Goal: Information Seeking & Learning: Learn about a topic

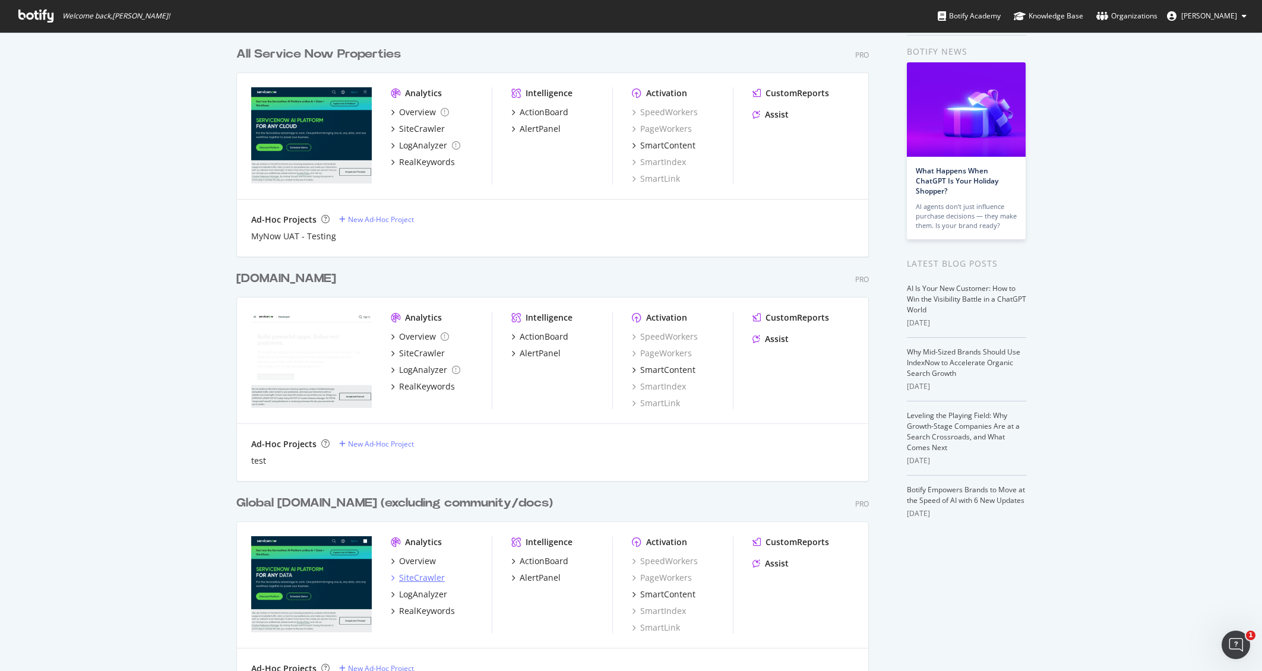
scroll to position [46, 0]
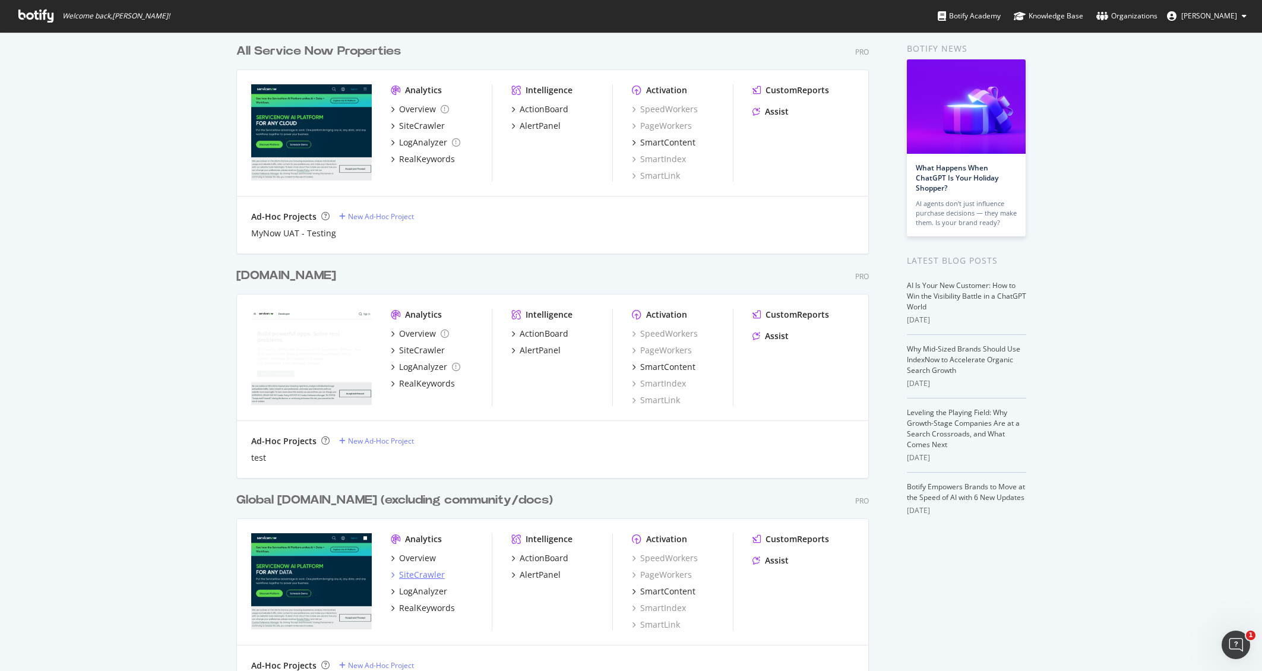
click at [413, 573] on div "SiteCrawler" at bounding box center [422, 575] width 46 height 12
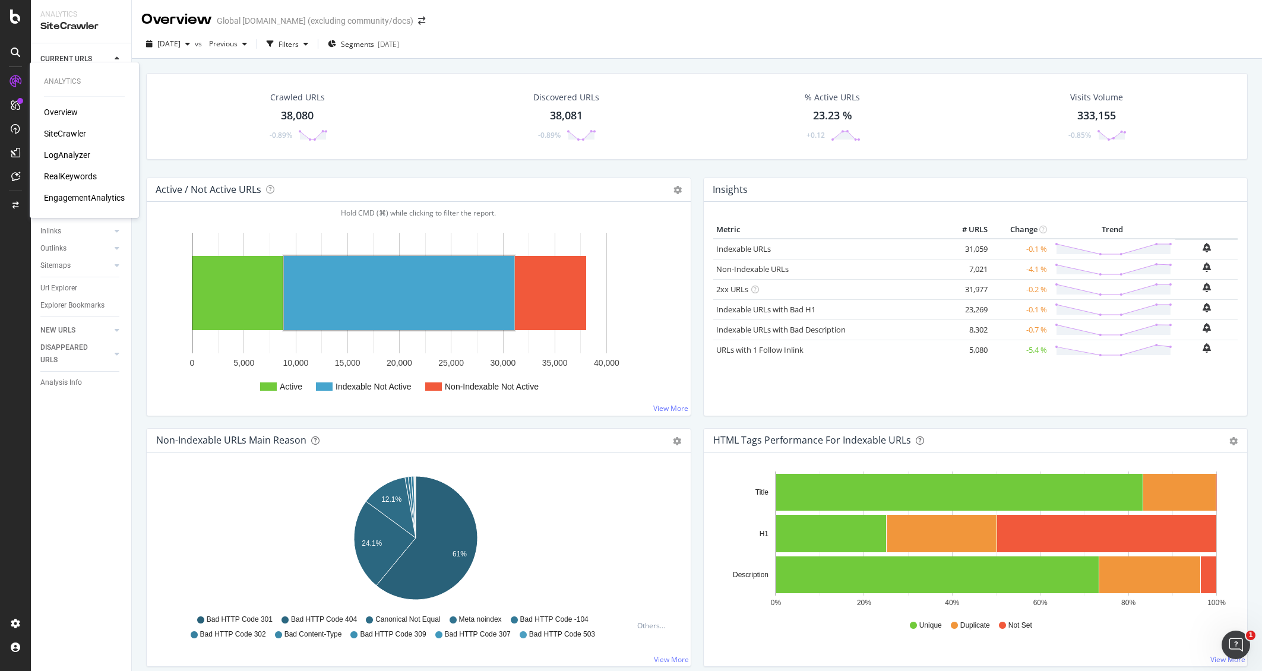
click at [70, 172] on div "RealKeywords" at bounding box center [70, 176] width 53 height 12
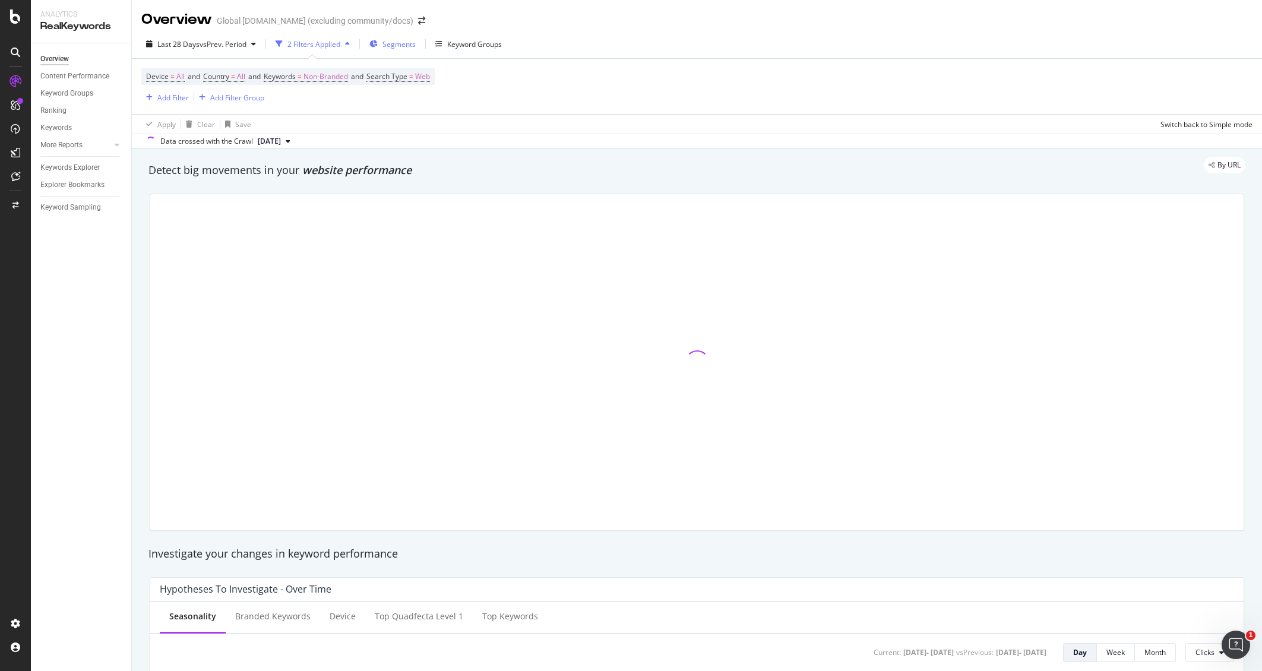
click at [390, 35] on div "Segments" at bounding box center [392, 44] width 46 height 18
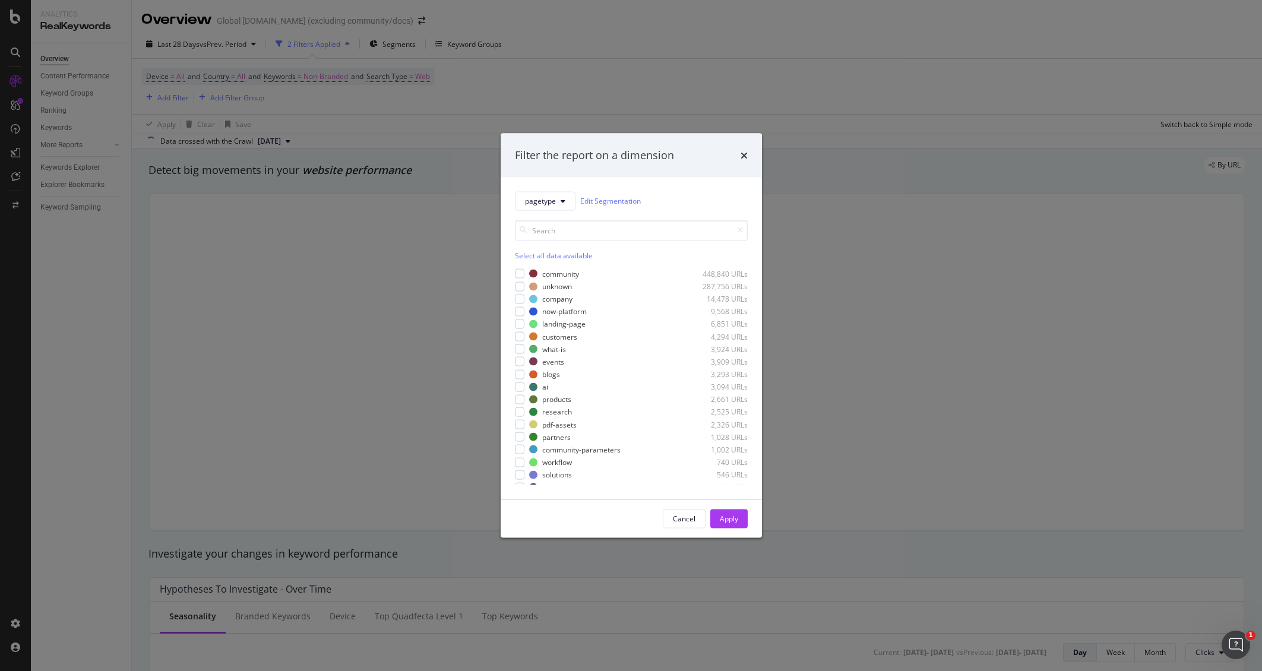
click at [485, 23] on div "Filter the report on a dimension pagetype Edit Segmentation Select all data ava…" at bounding box center [631, 335] width 1262 height 671
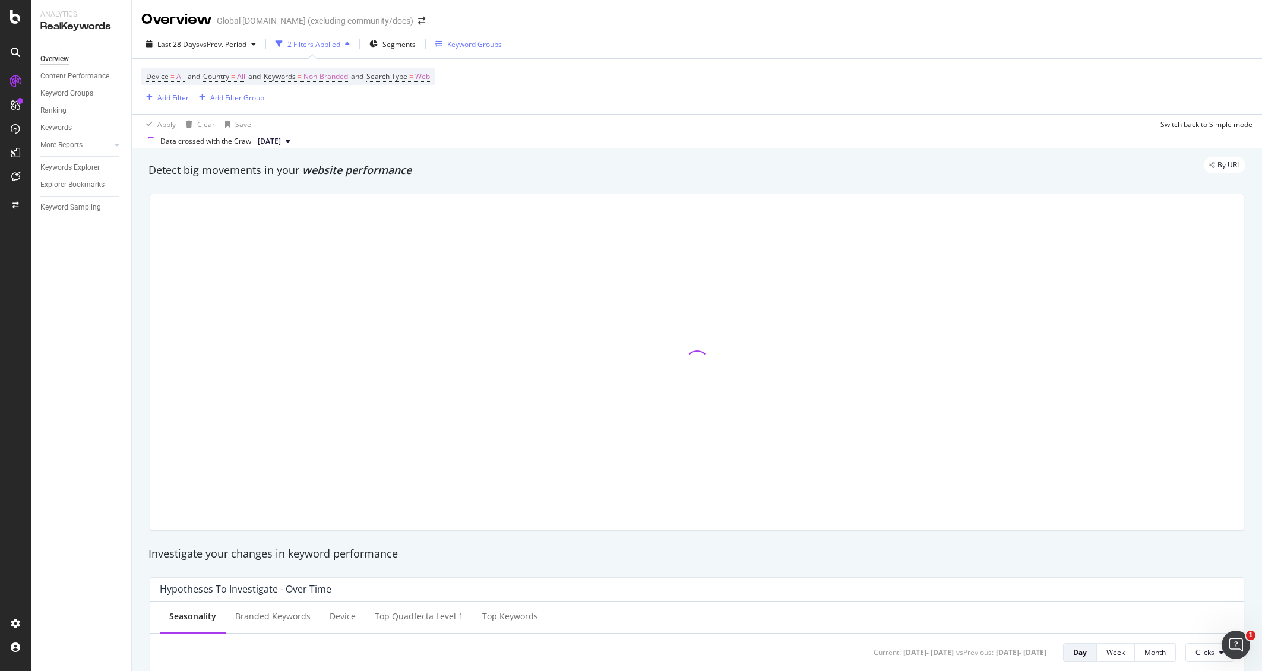
click at [483, 42] on div "Keyword Groups" at bounding box center [474, 44] width 55 height 10
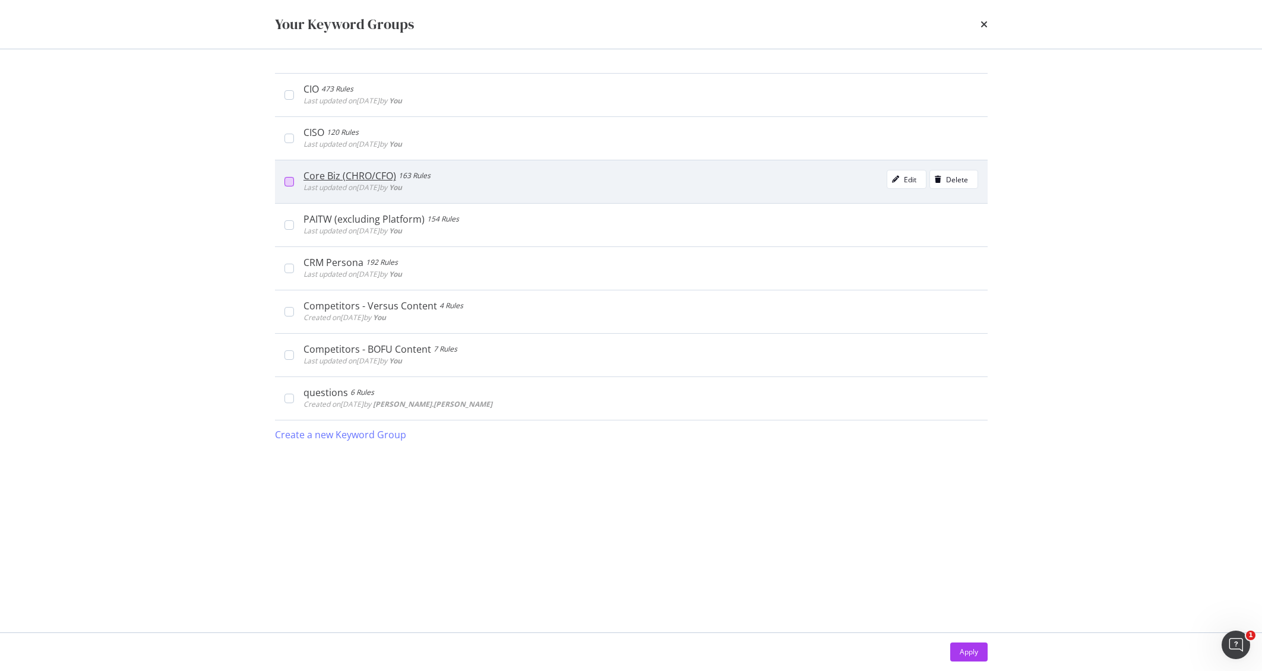
click at [289, 184] on div "modal" at bounding box center [290, 182] width 10 height 10
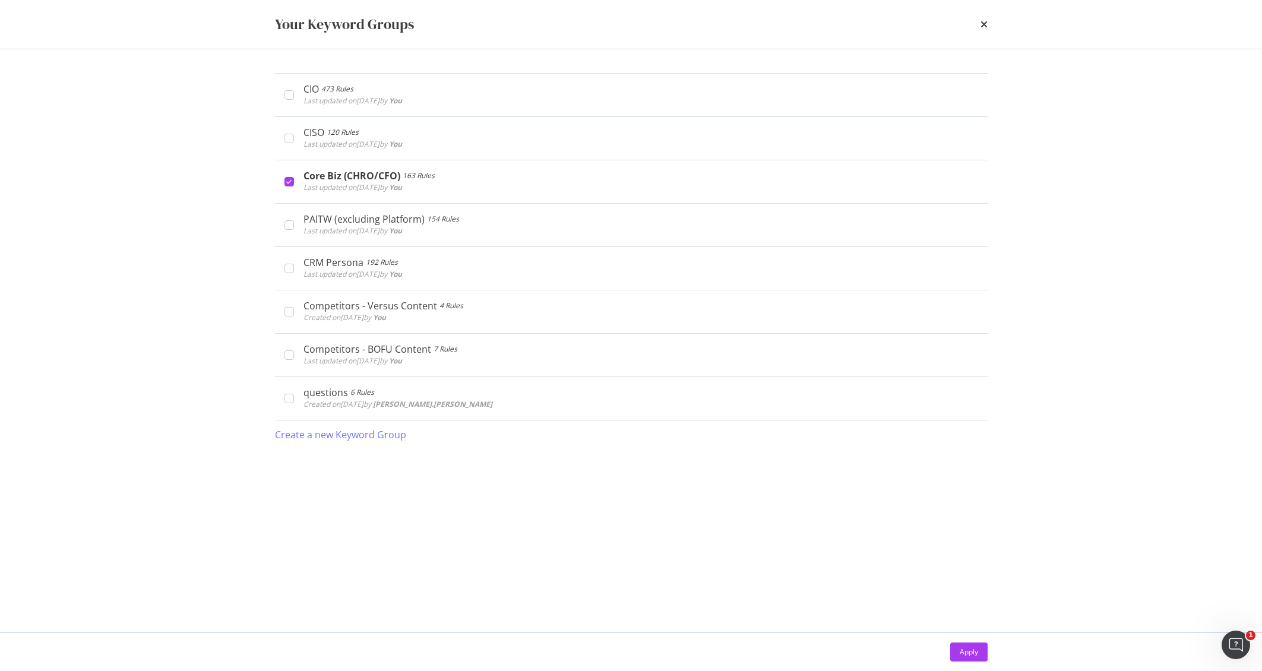
click at [945, 650] on div "Apply" at bounding box center [631, 652] width 713 height 19
click at [955, 652] on button "Apply" at bounding box center [968, 652] width 37 height 19
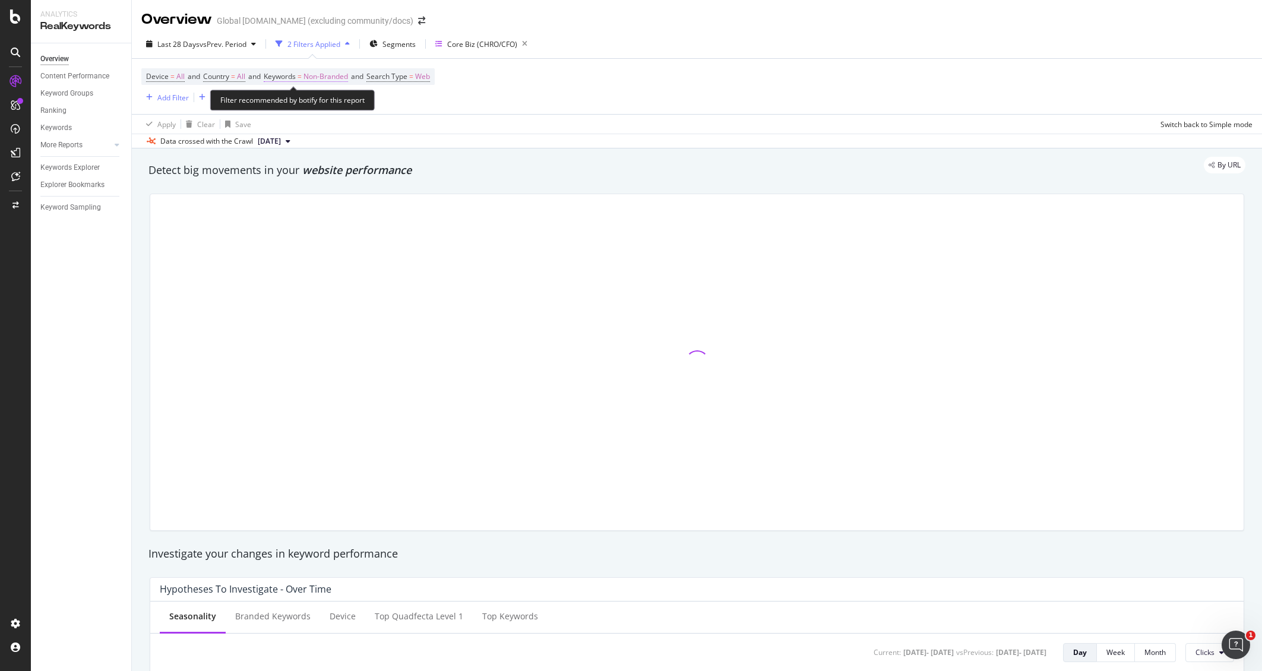
click at [335, 80] on span "Non-Branded" at bounding box center [326, 76] width 45 height 17
click at [321, 102] on span "Non-Branded" at bounding box center [305, 104] width 49 height 10
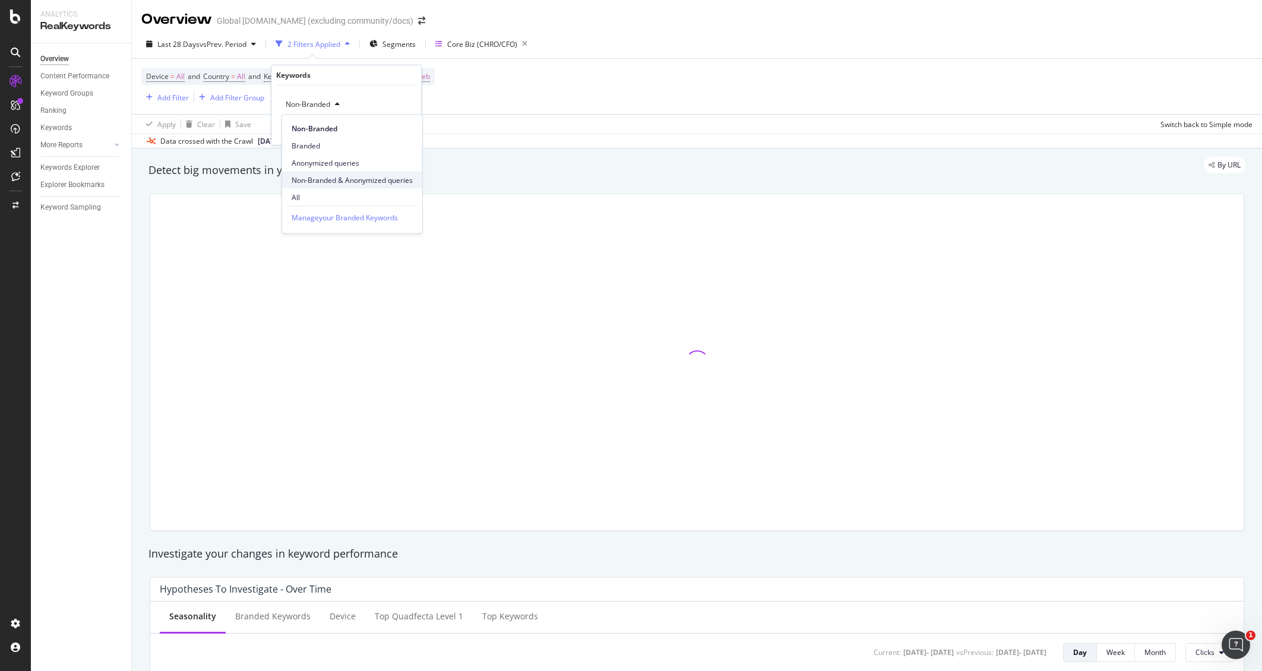
click at [348, 178] on span "Non-Branded & Anonymized queries" at bounding box center [352, 180] width 121 height 11
click at [402, 128] on div "button" at bounding box center [395, 129] width 16 height 7
click at [293, 45] on div "2 Filters Applied" at bounding box center [314, 44] width 53 height 10
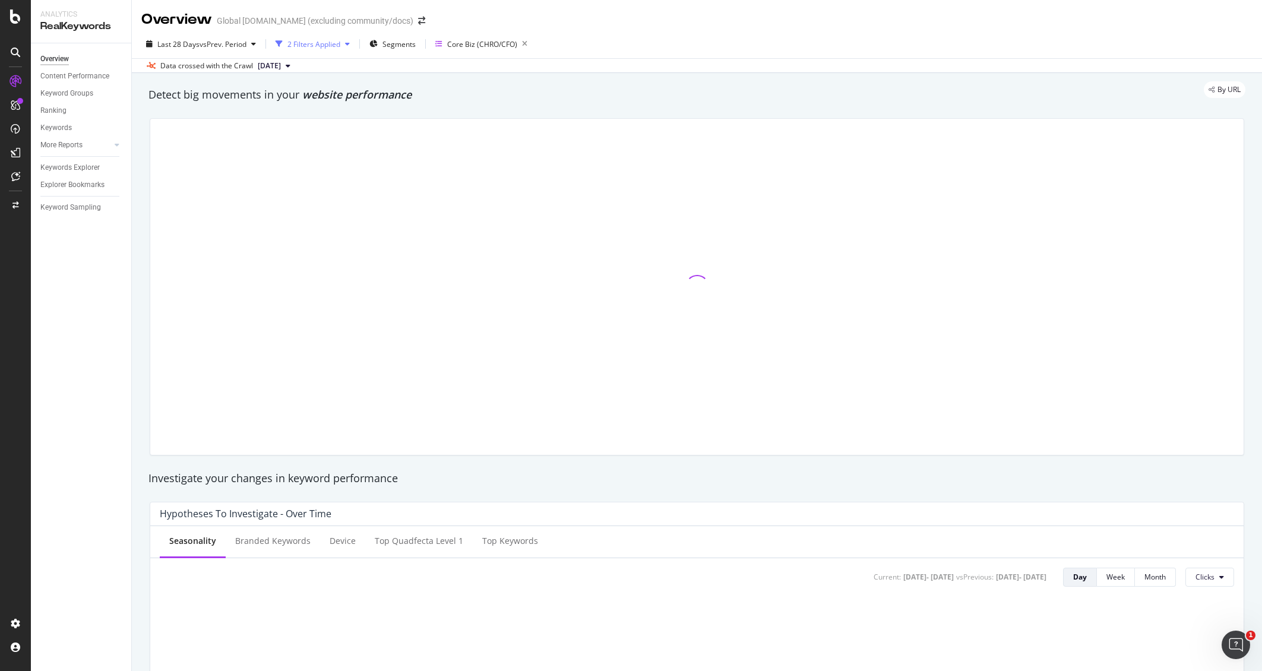
click at [293, 45] on div "2 Filters Applied" at bounding box center [314, 44] width 53 height 10
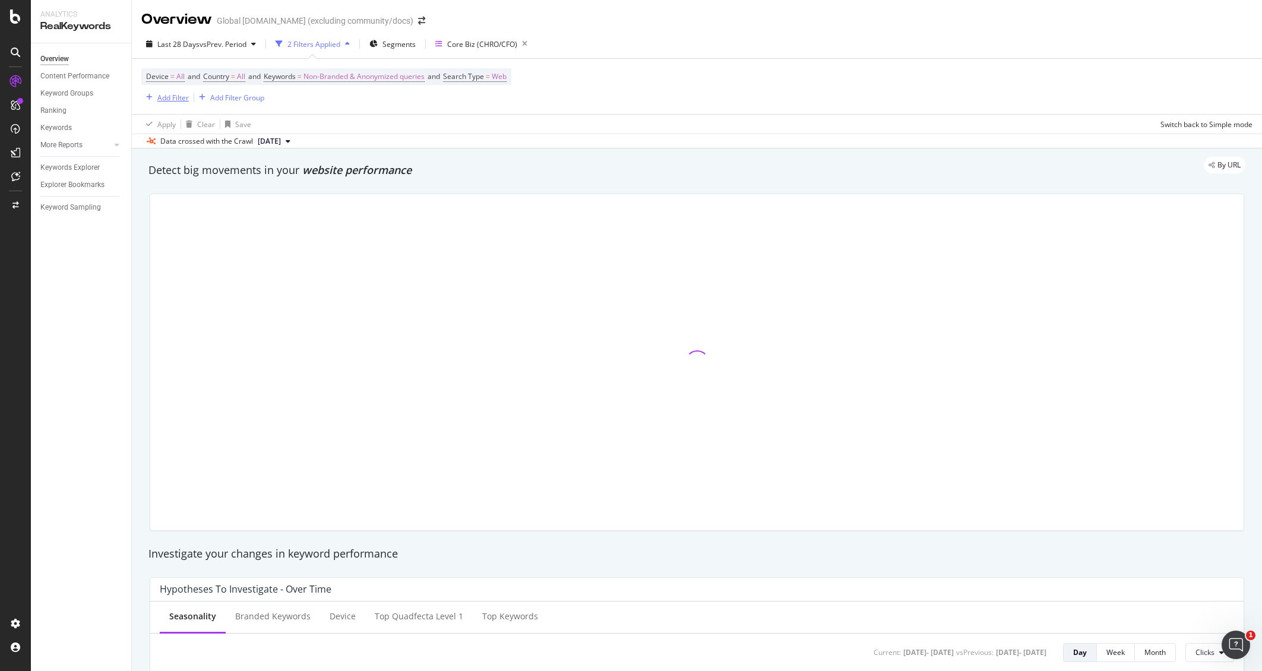
click at [163, 93] on div "Add Filter" at bounding box center [172, 98] width 31 height 10
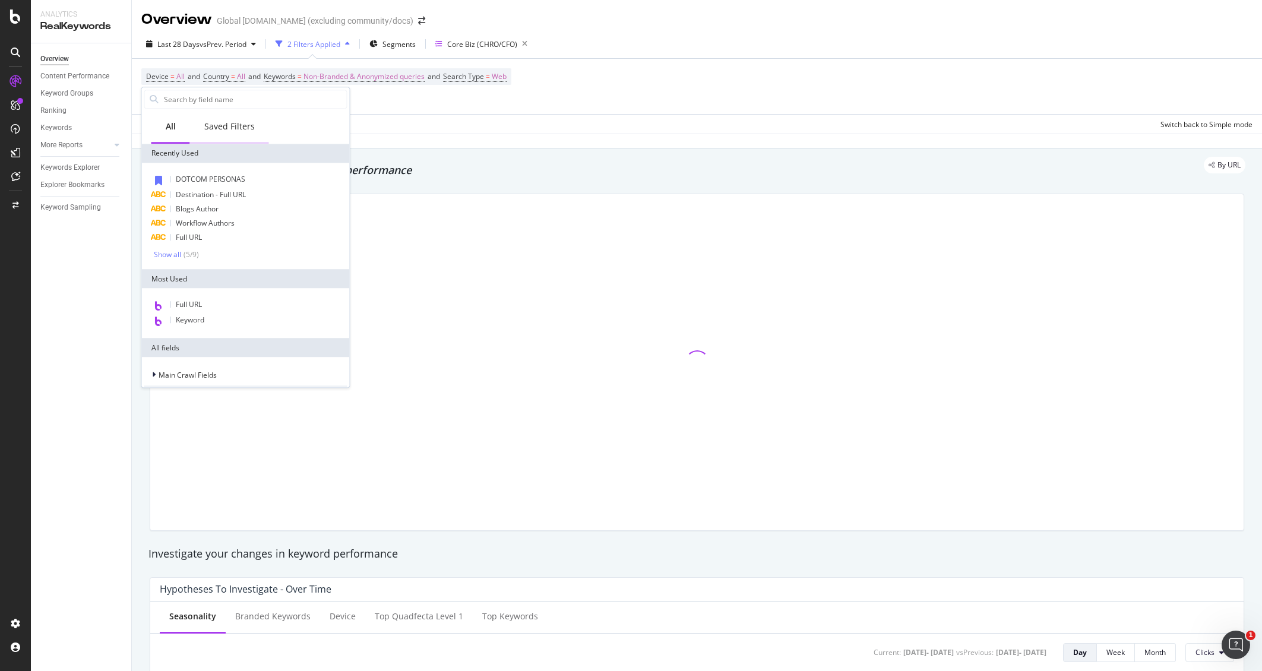
click at [218, 122] on div "Saved Filters" at bounding box center [229, 127] width 50 height 12
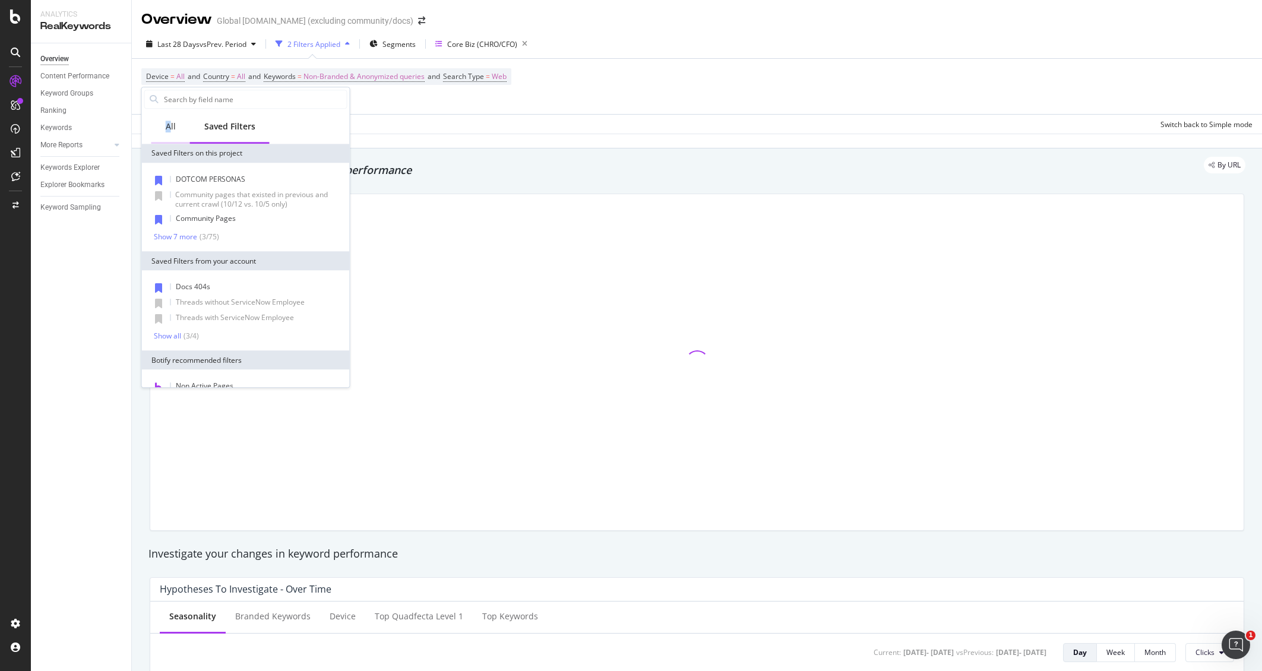
click at [168, 128] on div "All" at bounding box center [171, 127] width 10 height 12
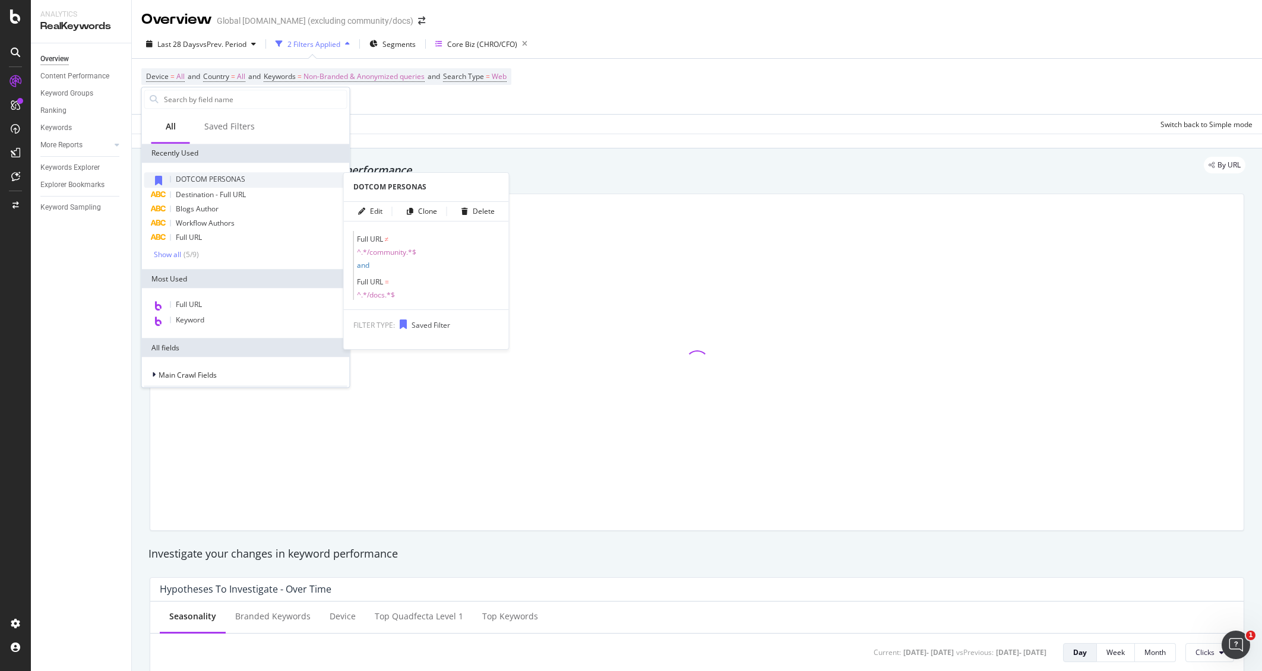
click at [211, 182] on span "DOTCOM PERSONAS" at bounding box center [211, 179] width 70 height 10
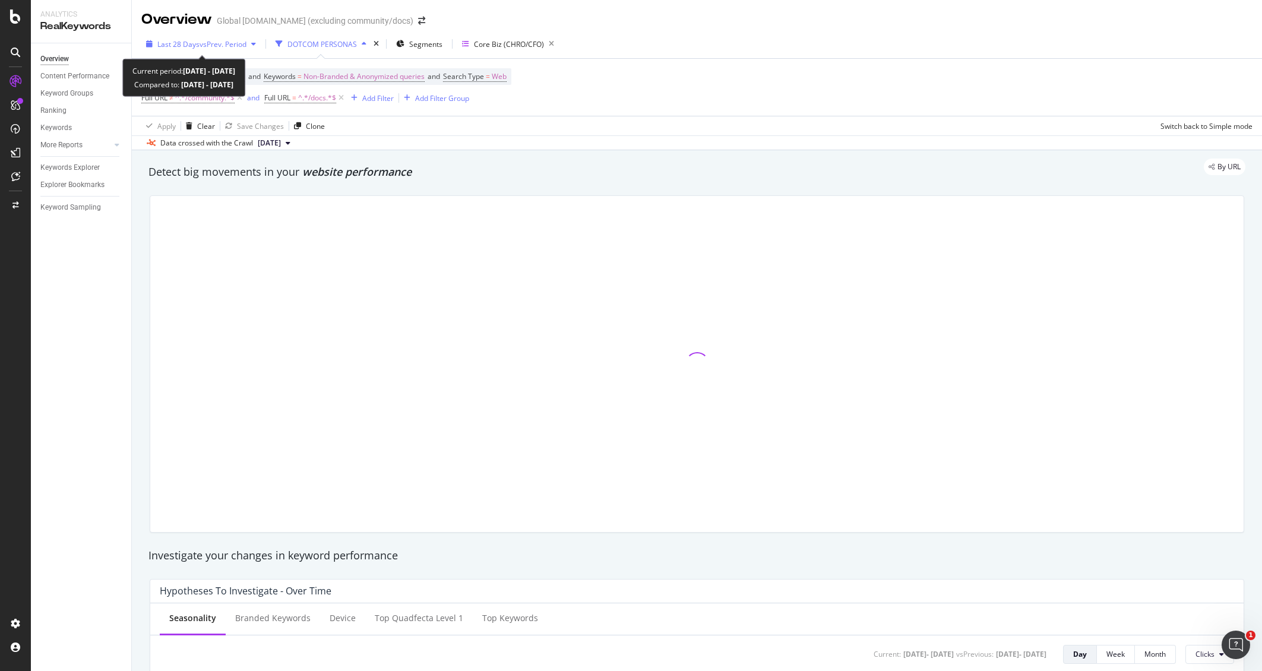
click at [198, 43] on span "Last 28 Days vs Prev. Period" at bounding box center [201, 44] width 89 height 10
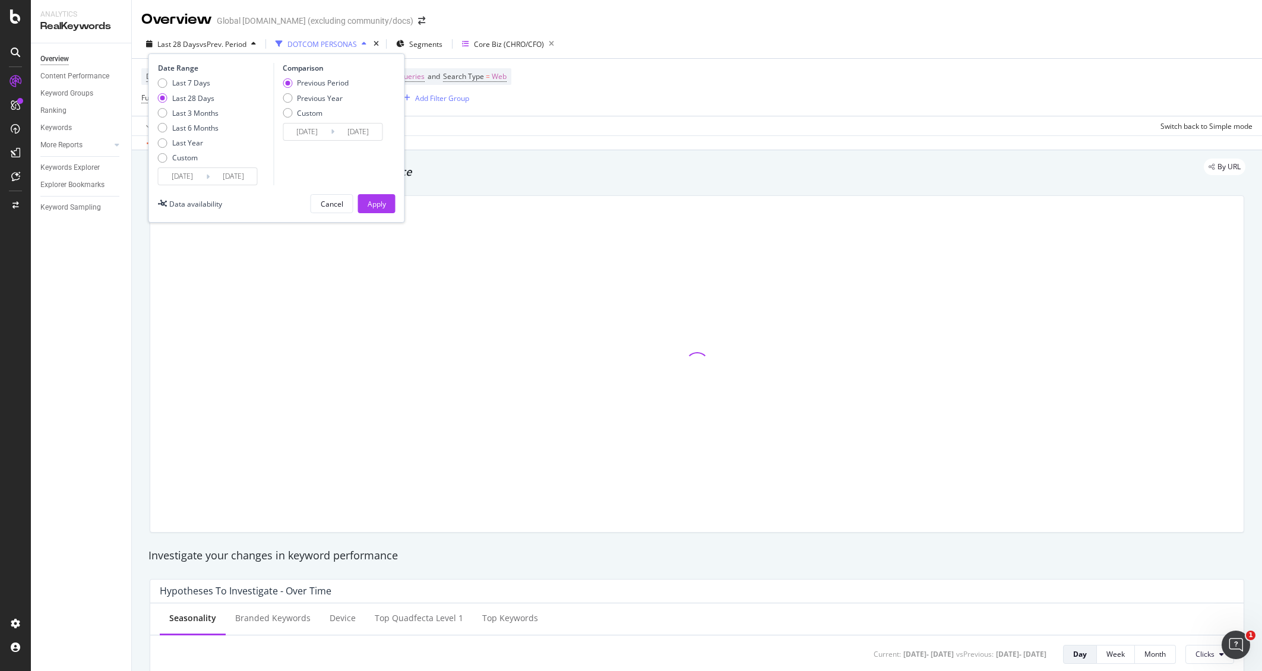
click at [178, 182] on input "[DATE]" at bounding box center [183, 176] width 48 height 17
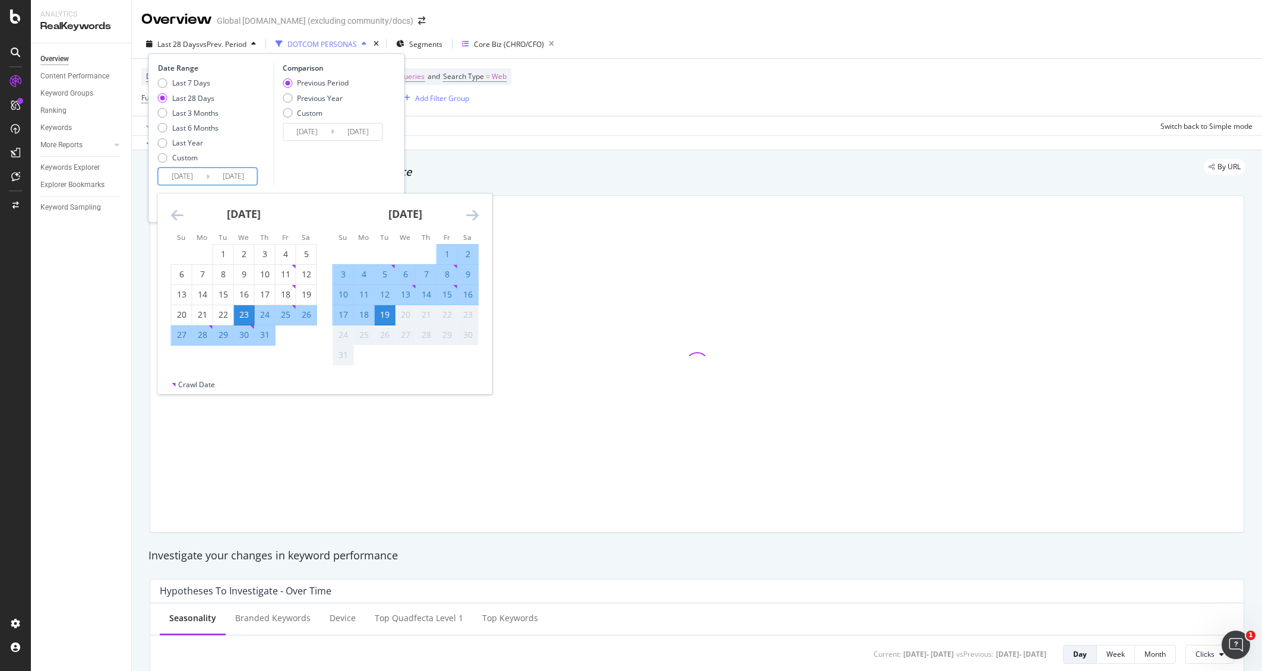
click at [172, 213] on icon "Move backward to switch to the previous month." at bounding box center [177, 215] width 12 height 14
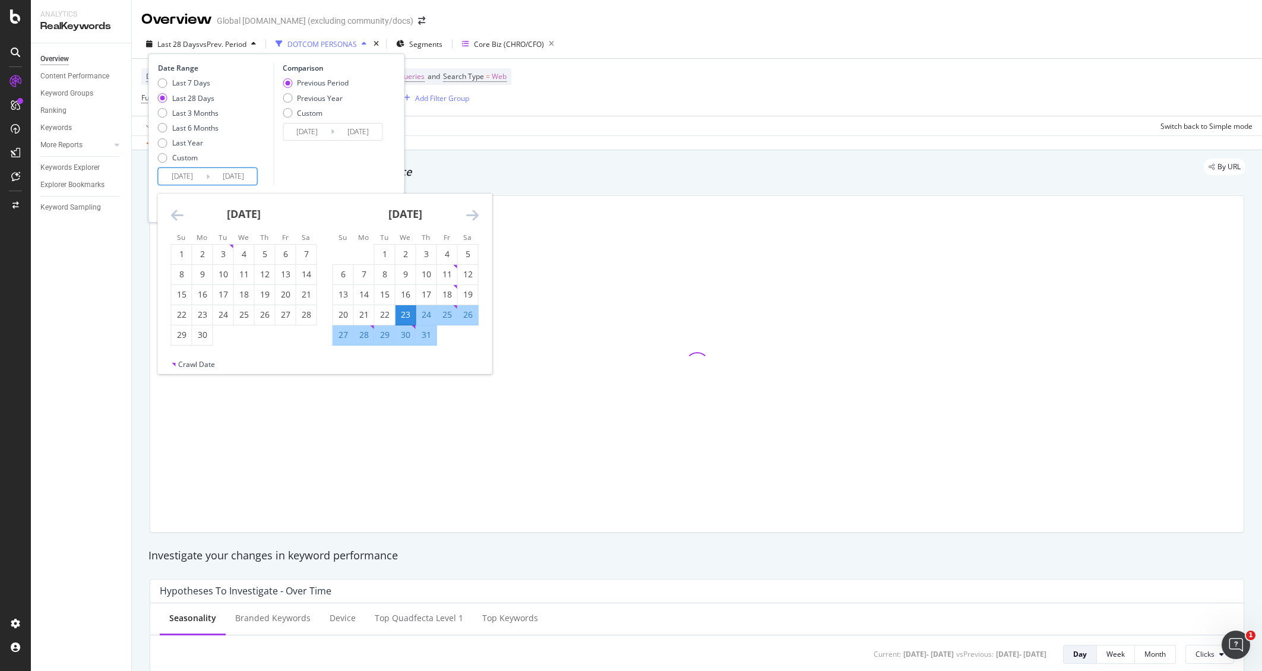
click at [172, 213] on icon "Move backward to switch to the previous month." at bounding box center [177, 215] width 12 height 14
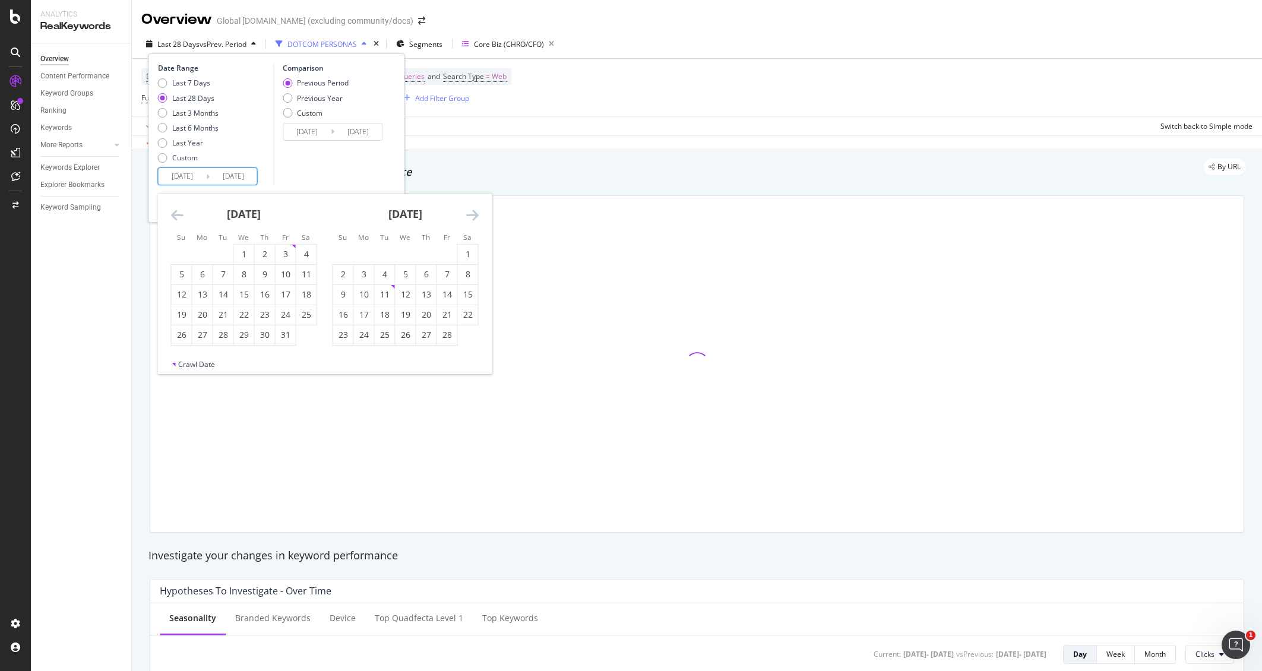
click at [172, 213] on icon "Move backward to switch to the previous month." at bounding box center [177, 215] width 12 height 14
click at [412, 258] on div "1" at bounding box center [406, 254] width 20 height 12
type input "[DATE]"
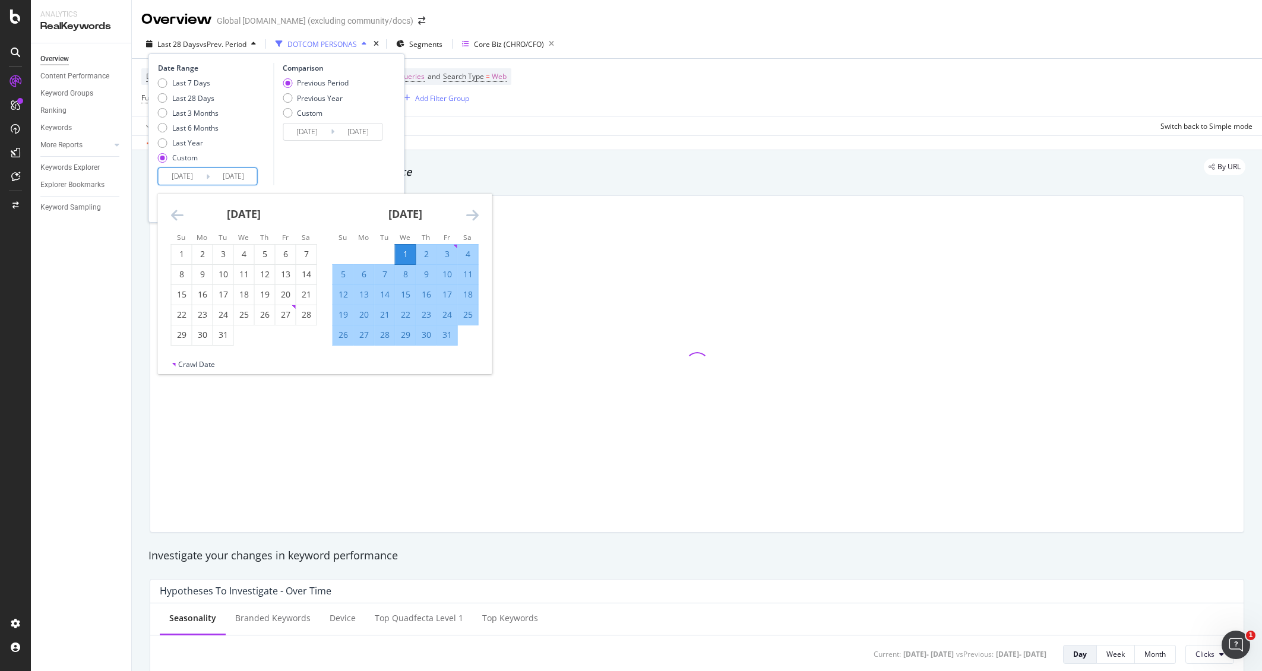
click at [470, 218] on icon "Move forward to switch to the next month." at bounding box center [472, 215] width 12 height 14
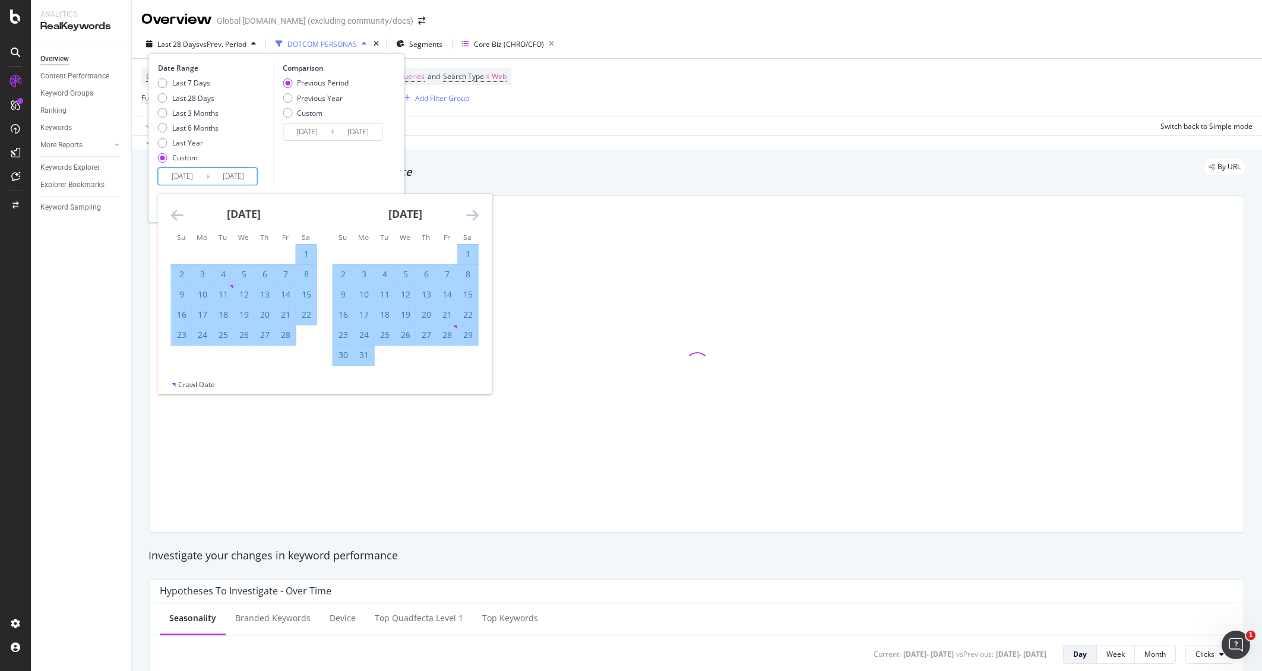
click at [470, 218] on icon "Move forward to switch to the next month." at bounding box center [472, 215] width 12 height 14
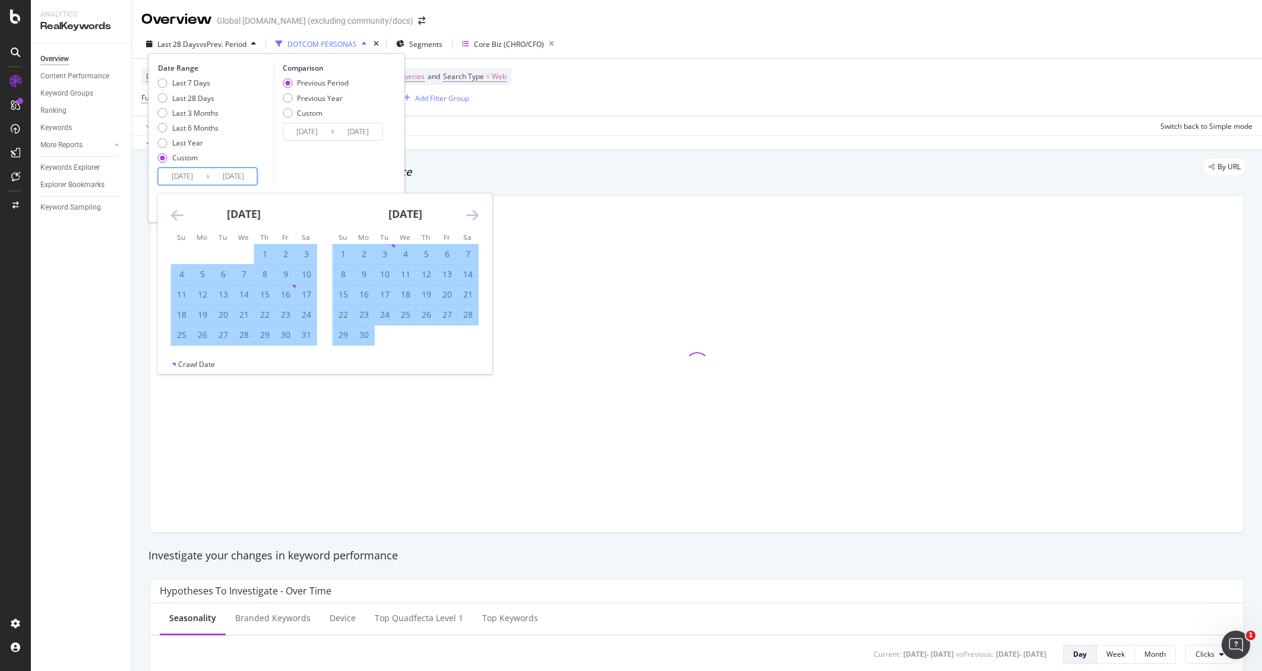
click at [366, 337] on div "30" at bounding box center [364, 335] width 20 height 12
type input "[DATE]"
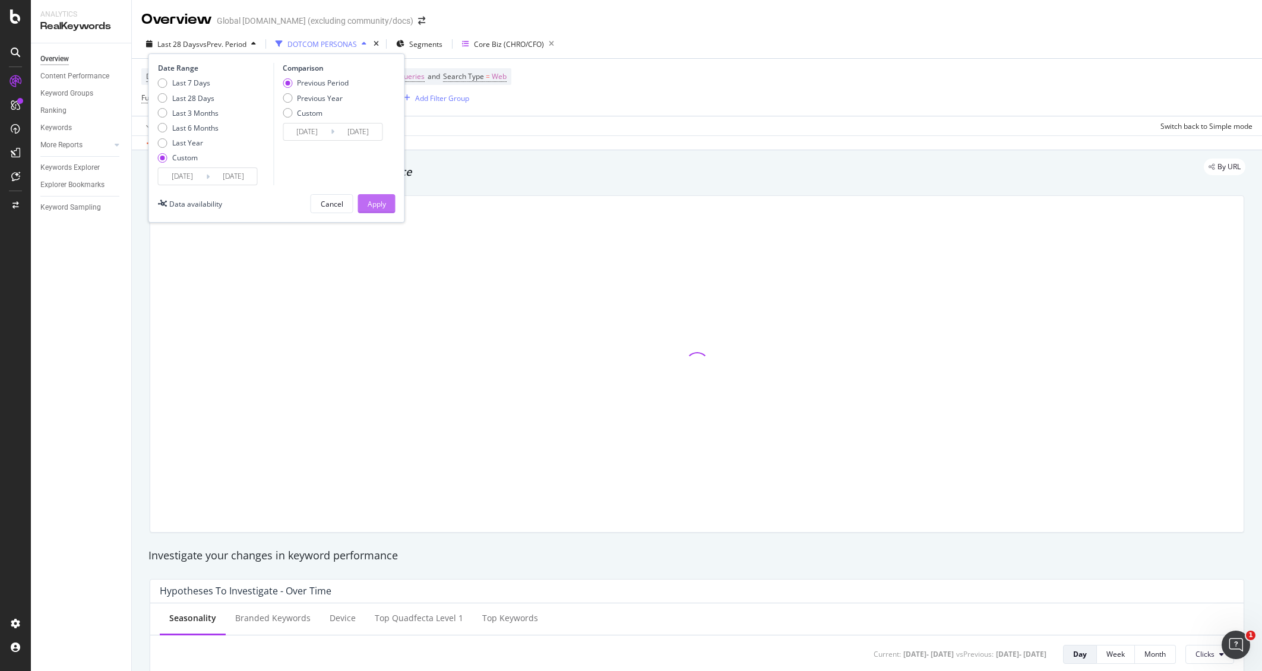
click at [371, 205] on div "Apply" at bounding box center [377, 204] width 18 height 10
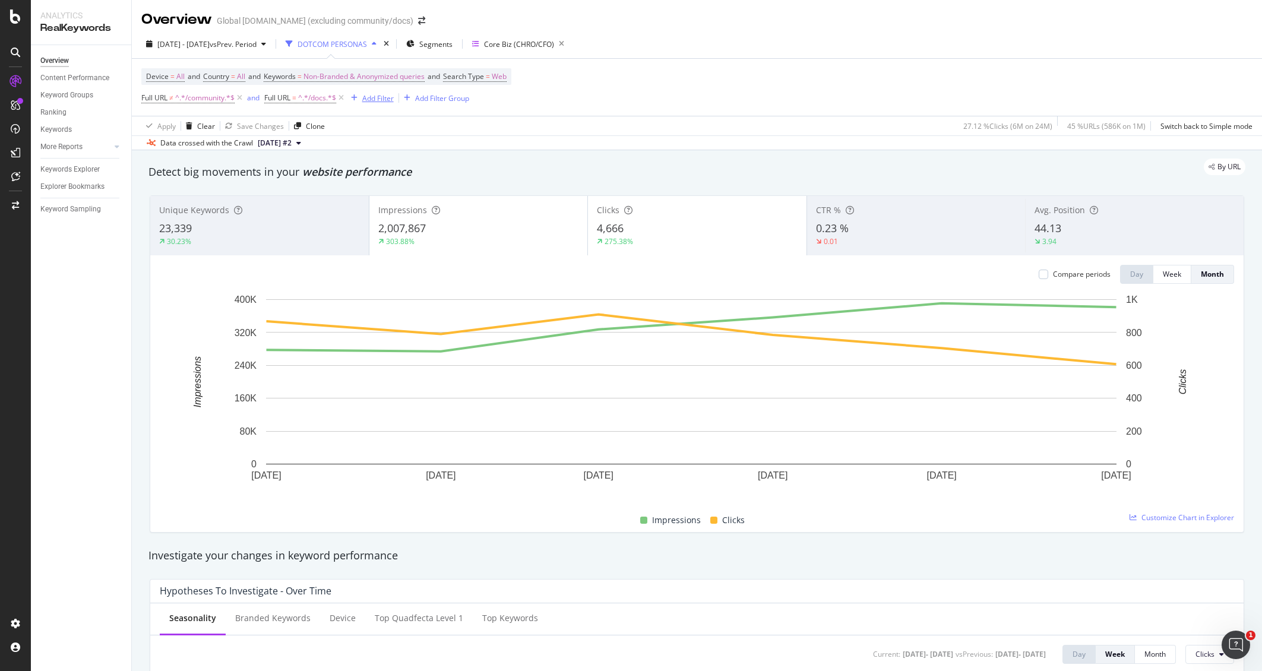
click at [374, 99] on div "Add Filter" at bounding box center [377, 98] width 31 height 10
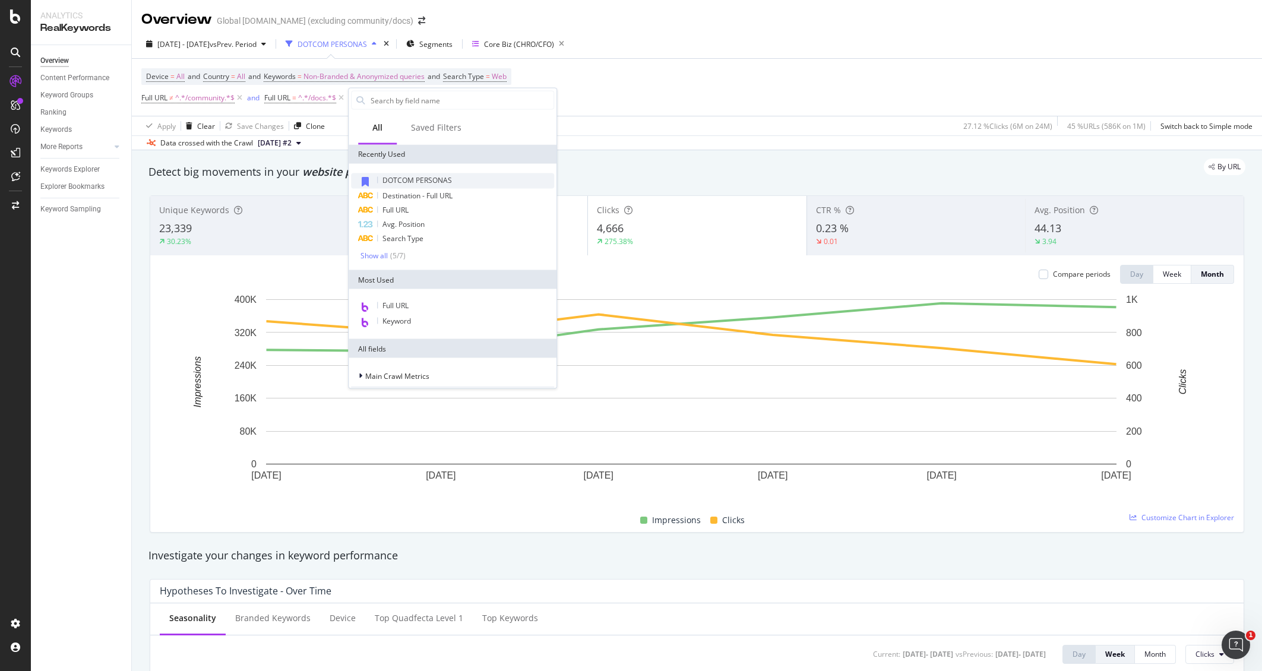
click at [409, 179] on span "DOTCOM PERSONAS" at bounding box center [418, 180] width 70 height 10
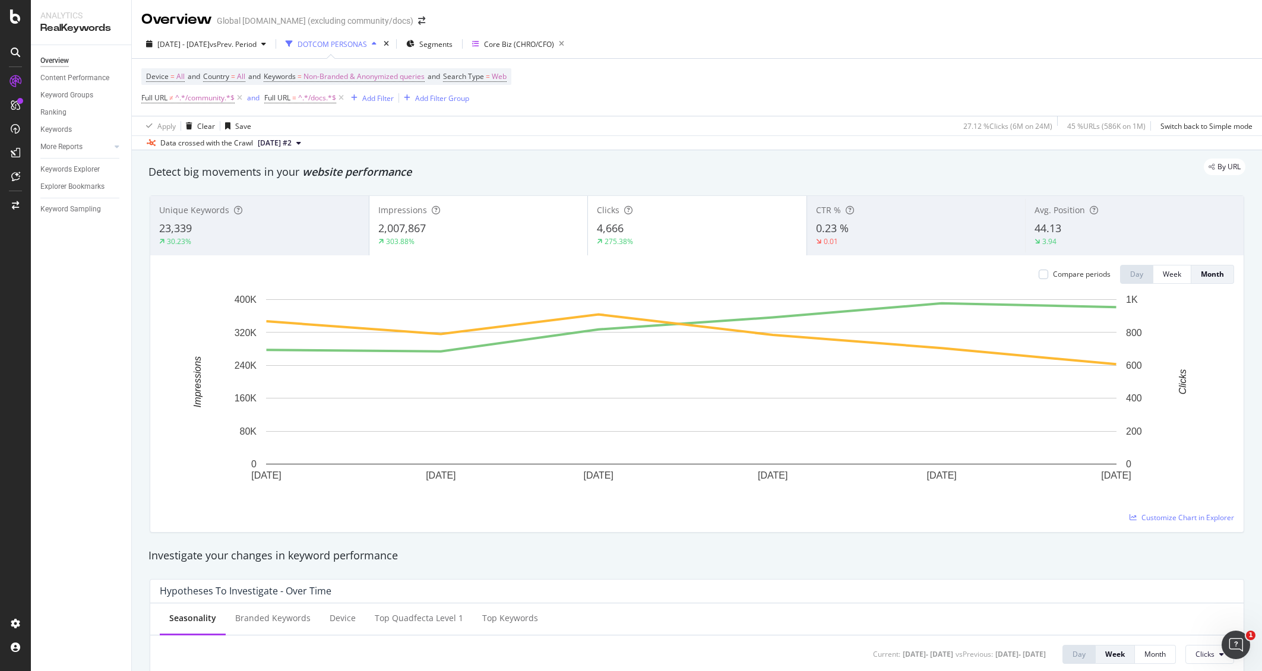
click at [410, 179] on div "Detect big movements in your website performance" at bounding box center [697, 172] width 1097 height 15
click at [374, 97] on div "Add Filter" at bounding box center [377, 98] width 31 height 10
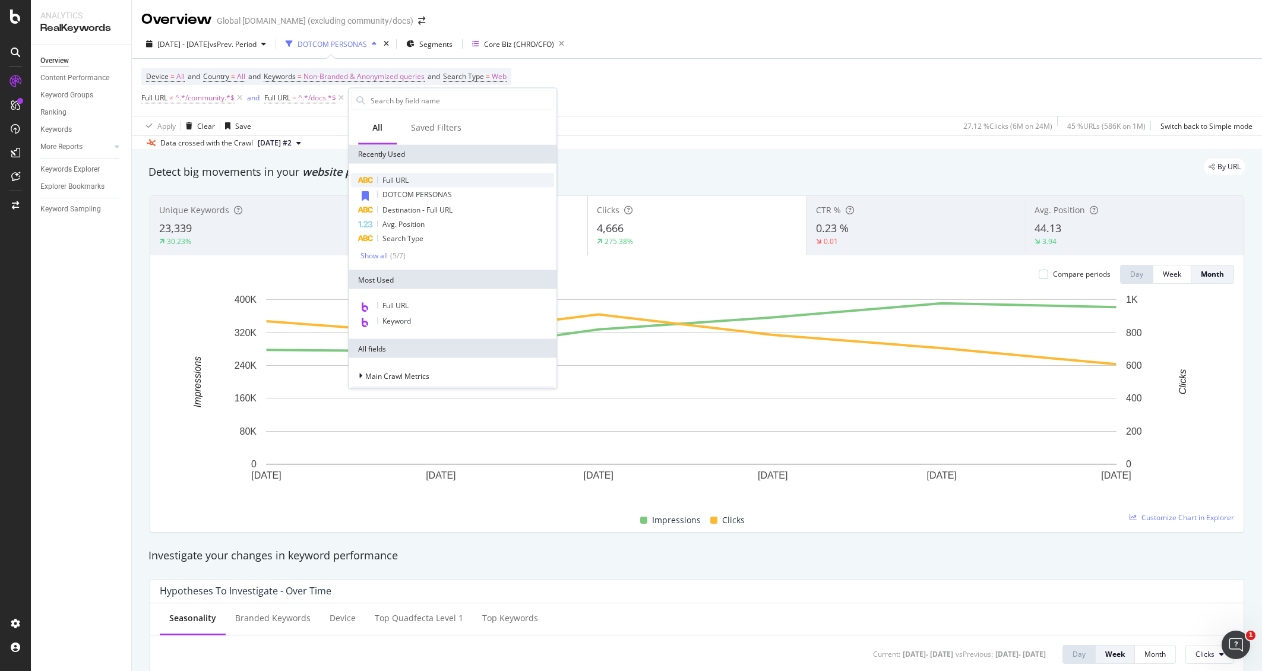
click at [414, 180] on div "Full URL" at bounding box center [452, 180] width 203 height 14
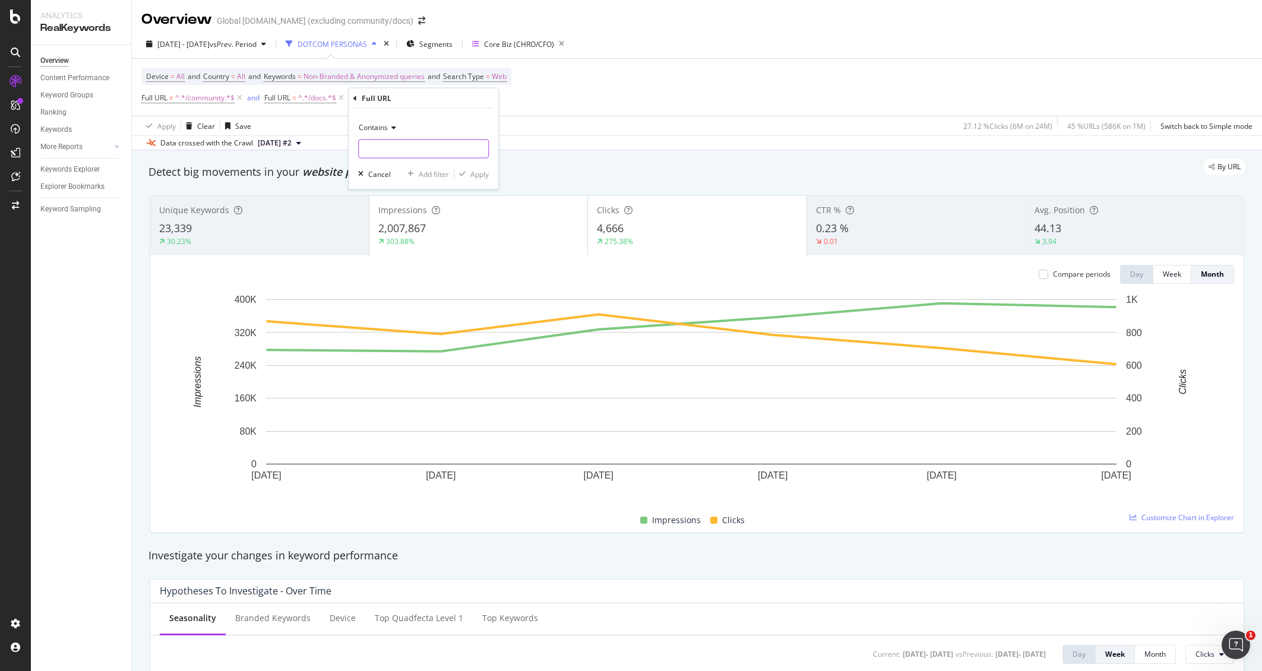
click at [393, 151] on input "text" at bounding box center [423, 149] width 129 height 19
type input "/what-"
click at [472, 173] on div "Apply" at bounding box center [479, 174] width 18 height 10
